Goal: Task Accomplishment & Management: Use online tool/utility

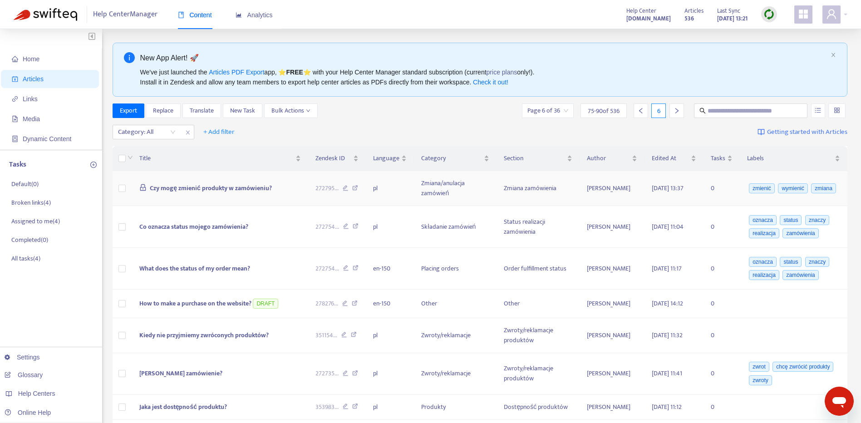
click at [236, 182] on td "Czy mogę zmienić produkty w zamówieniu?" at bounding box center [220, 188] width 176 height 35
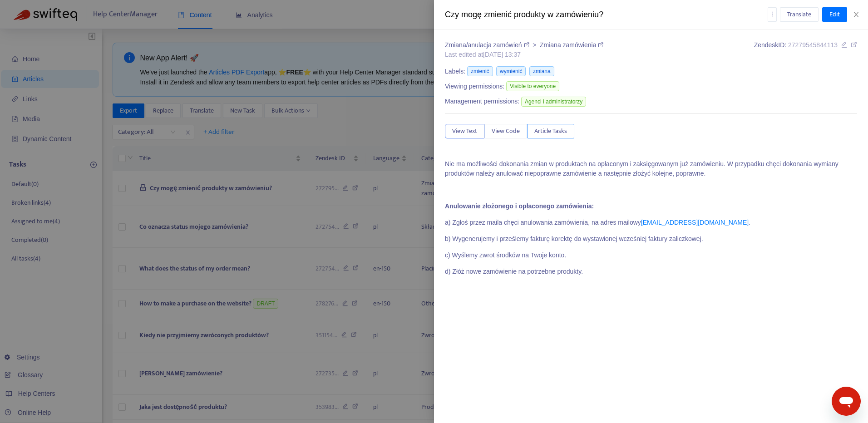
drag, startPoint x: 560, startPoint y: 129, endPoint x: 523, endPoint y: 135, distance: 37.7
click at [559, 131] on span "Article Tasks" at bounding box center [550, 131] width 33 height 10
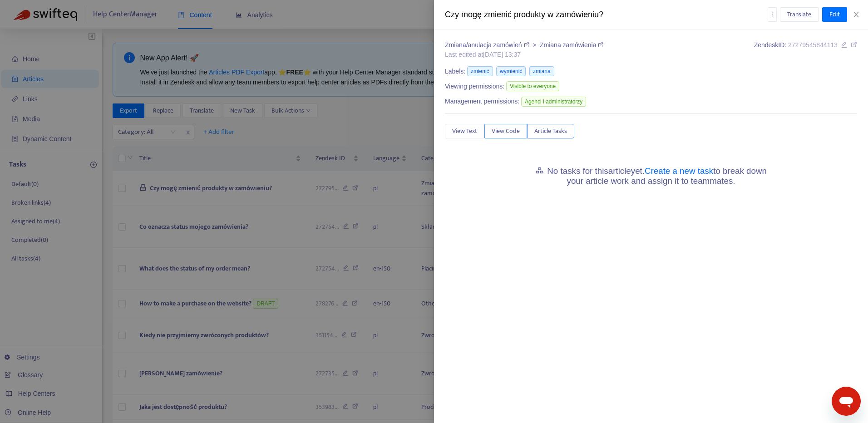
click at [514, 129] on span "View Code" at bounding box center [506, 131] width 28 height 10
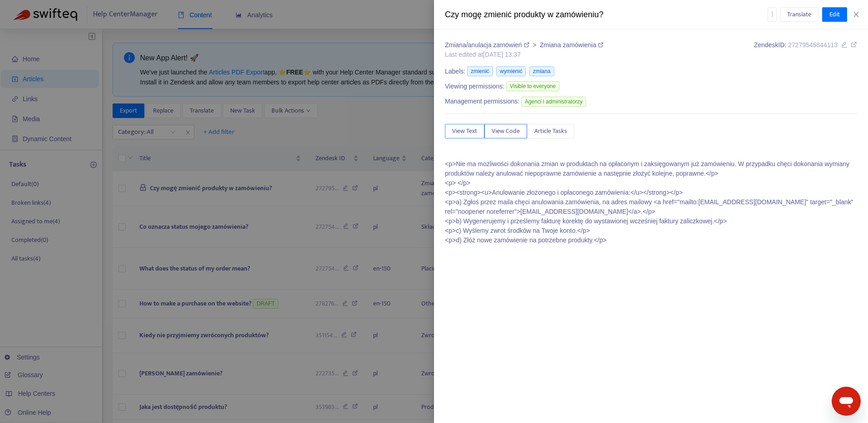
click at [468, 130] on span "View Text" at bounding box center [464, 131] width 25 height 10
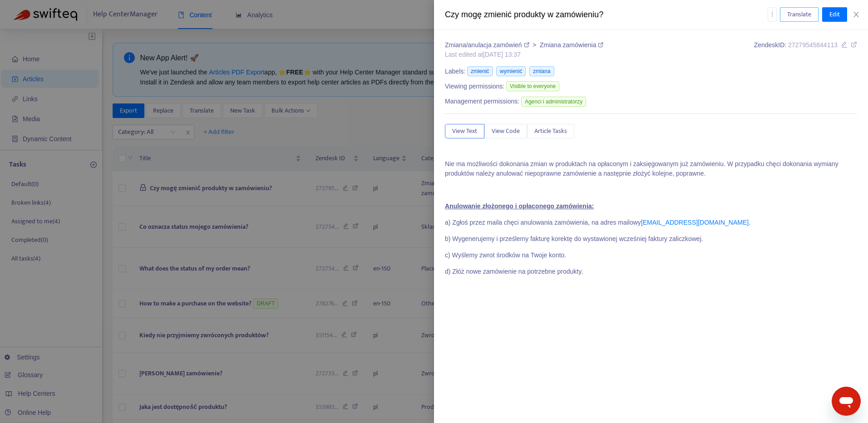
click at [804, 13] on span "Translate" at bounding box center [799, 15] width 24 height 10
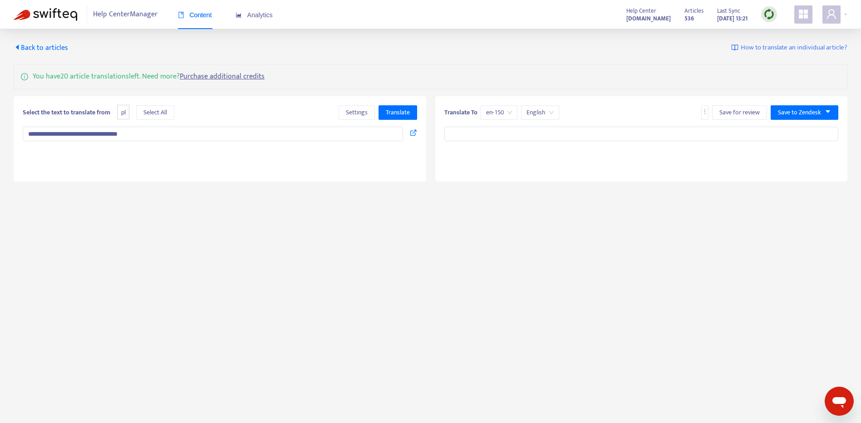
type textarea "**********"
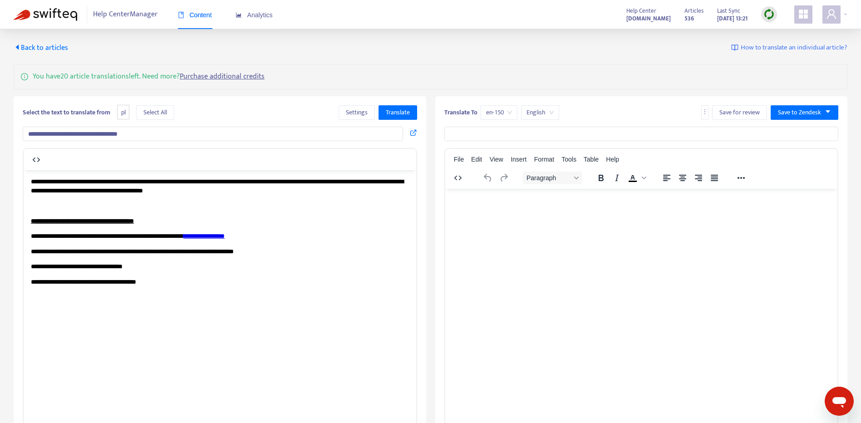
click at [536, 118] on span "English" at bounding box center [540, 113] width 27 height 14
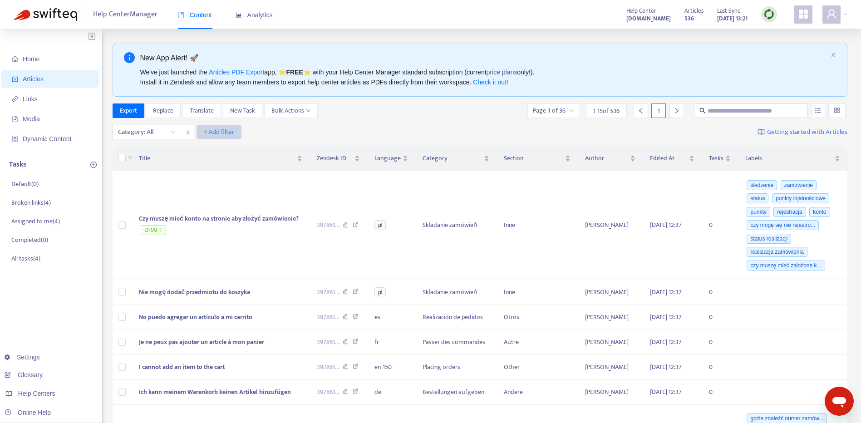
click at [212, 131] on span "+ Add filter" at bounding box center [218, 132] width 31 height 11
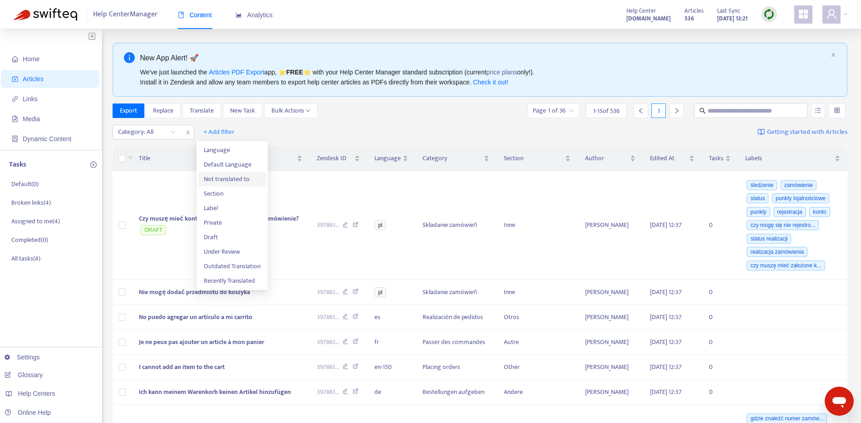
click at [247, 177] on span "Not translated to" at bounding box center [232, 179] width 57 height 10
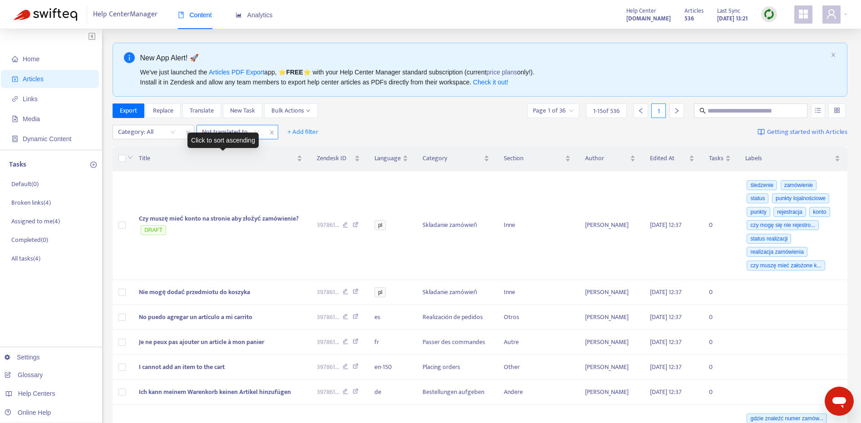
click at [260, 135] on div "Not translated to" at bounding box center [231, 132] width 68 height 14
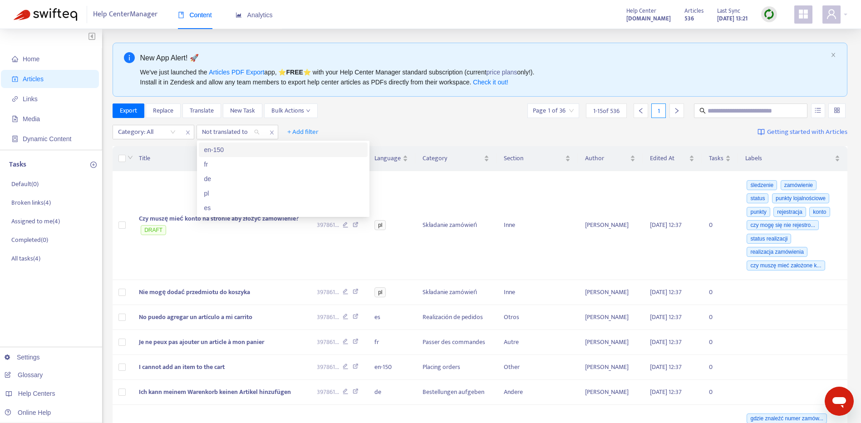
click at [264, 148] on div "en-150" at bounding box center [283, 150] width 158 height 10
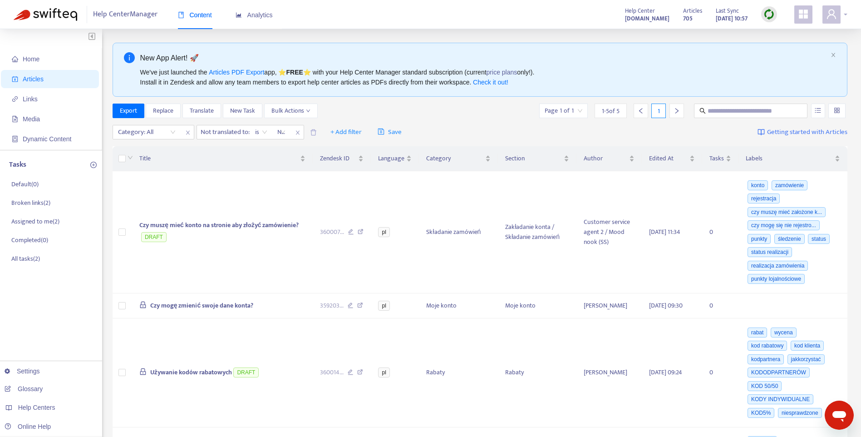
click at [836, 7] on span at bounding box center [832, 14] width 18 height 18
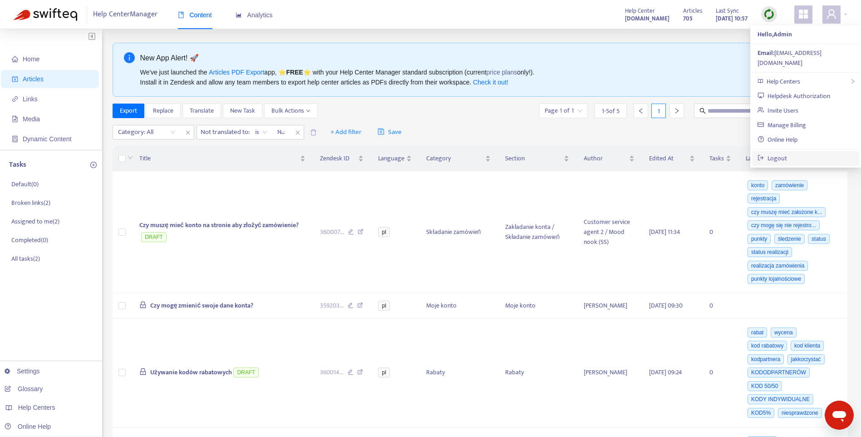
click at [777, 153] on link "Logout" at bounding box center [773, 158] width 30 height 10
